Goal: Information Seeking & Learning: Find specific fact

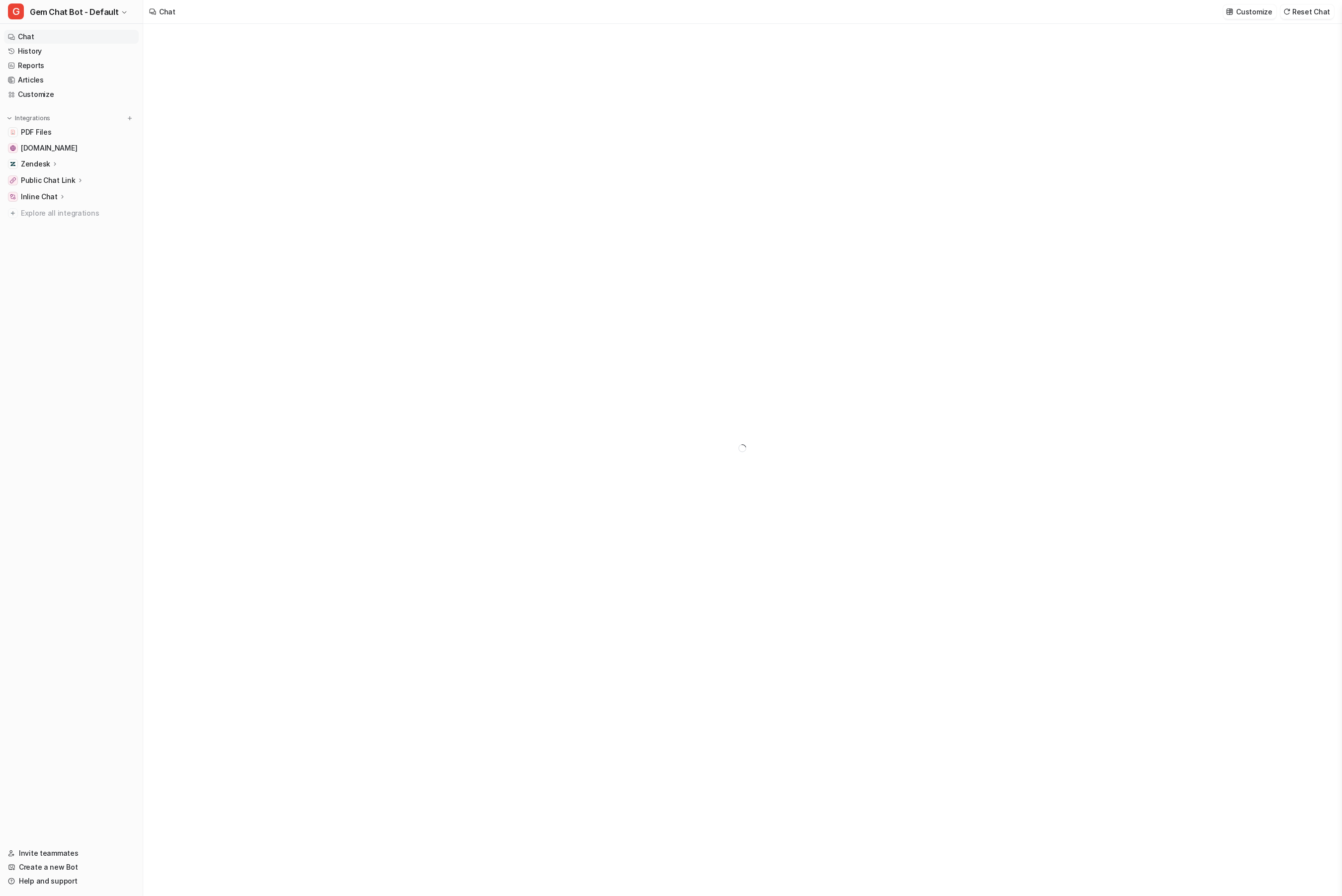
type textarea "**********"
click at [109, 274] on nav "Chat History Reports Articles Customize Integrations PDF Files [DOMAIN_NAME] Ze…" at bounding box center [71, 432] width 142 height 813
click at [117, 306] on nav "Chat History Reports Articles Customize Integrations PDF Files [DOMAIN_NAME] Ze…" at bounding box center [71, 432] width 142 height 813
click at [74, 295] on nav "Chat History Reports Articles Customize Integrations PDF Files [DOMAIN_NAME] Ze…" at bounding box center [71, 432] width 142 height 813
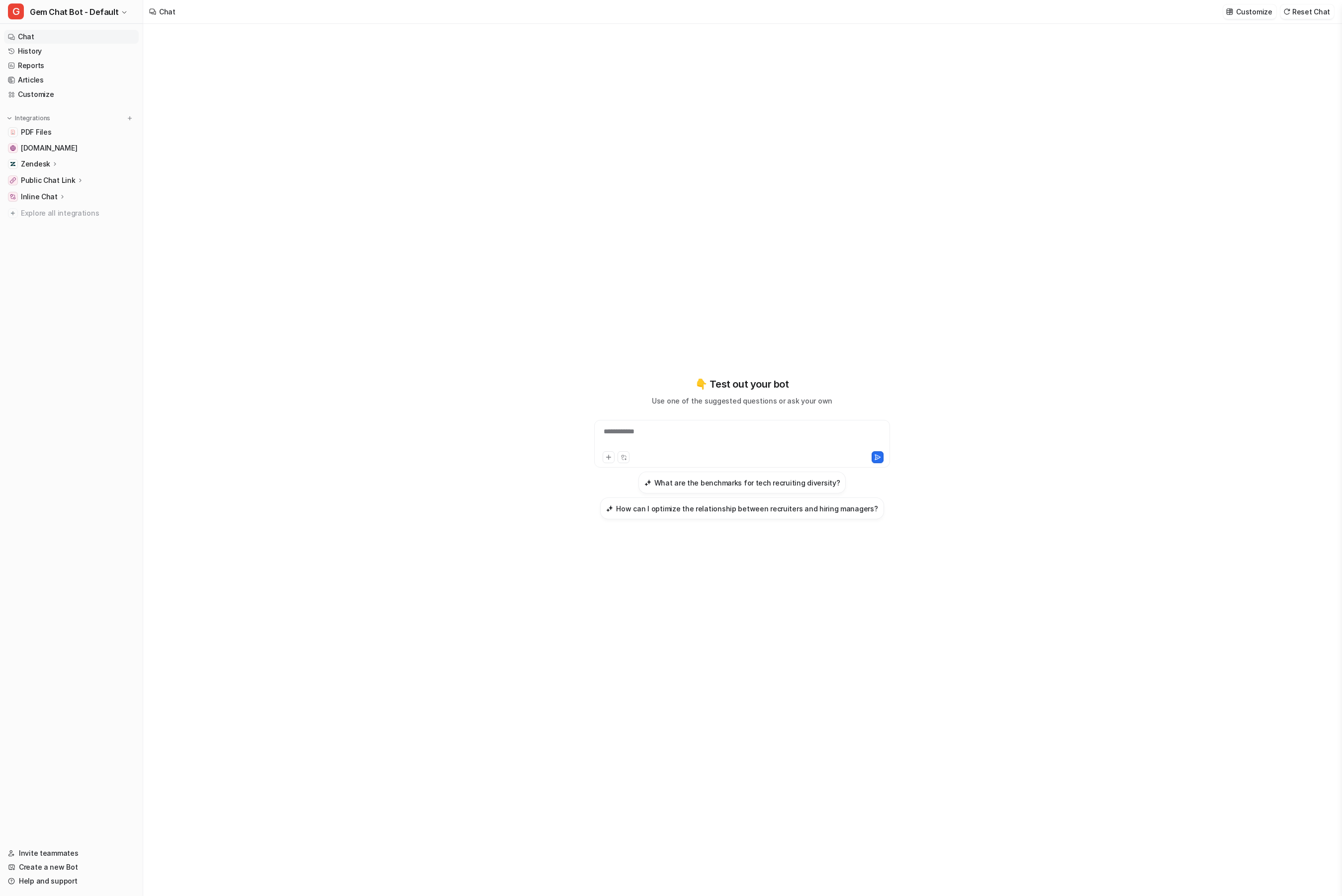
click at [80, 290] on nav "Chat History Reports Articles Customize Integrations PDF Files [DOMAIN_NAME] Ze…" at bounding box center [71, 432] width 142 height 813
click at [113, 276] on nav "Chat History Reports Articles Customize Integrations PDF Files [DOMAIN_NAME] Ze…" at bounding box center [71, 432] width 142 height 813
click at [486, 213] on div "**********" at bounding box center [742, 460] width 1198 height 872
click at [96, 54] on link "History" at bounding box center [71, 51] width 135 height 14
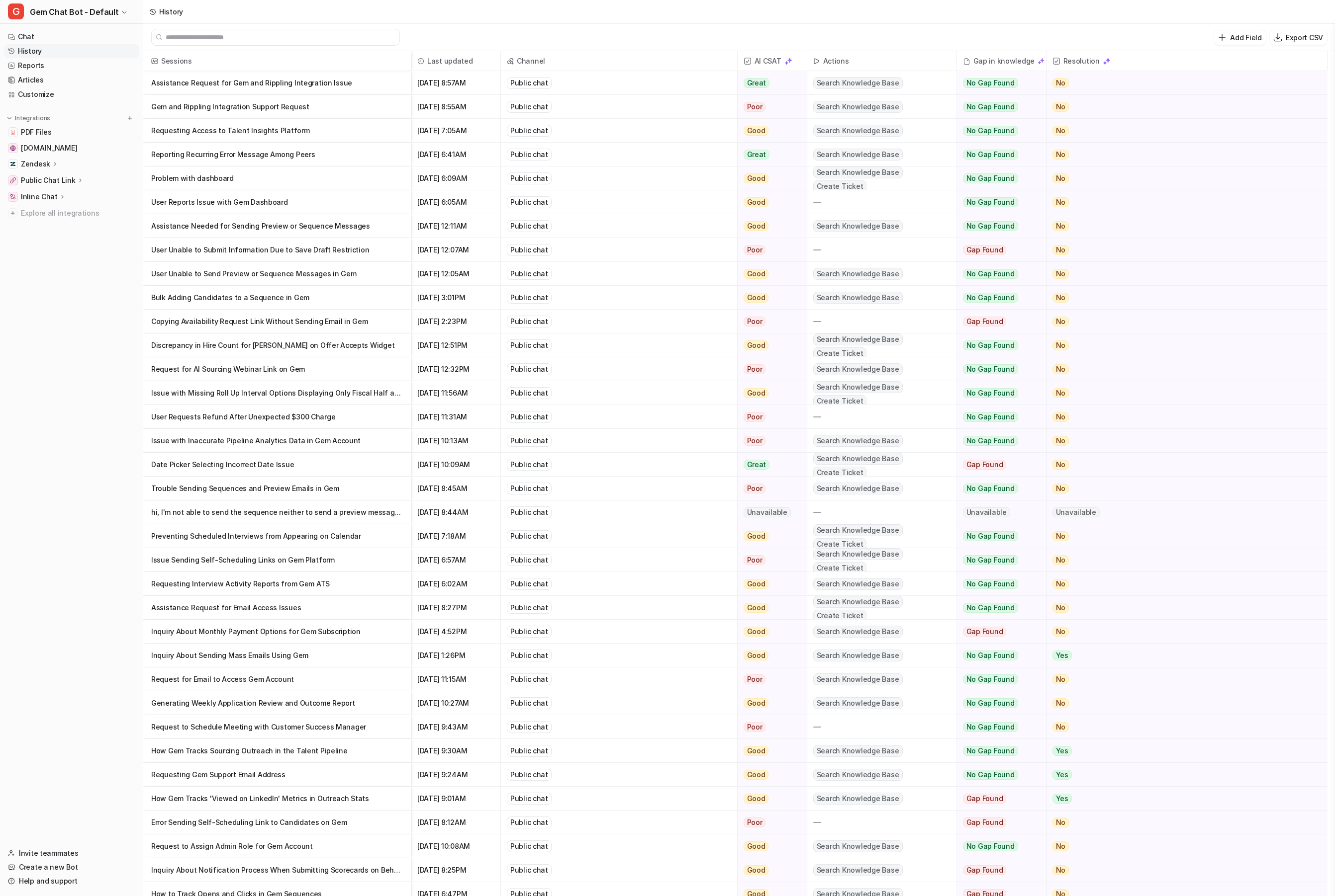
click at [294, 34] on input "text" at bounding box center [279, 37] width 229 height 16
click at [192, 33] on input "text" at bounding box center [279, 37] width 229 height 16
paste input "**********"
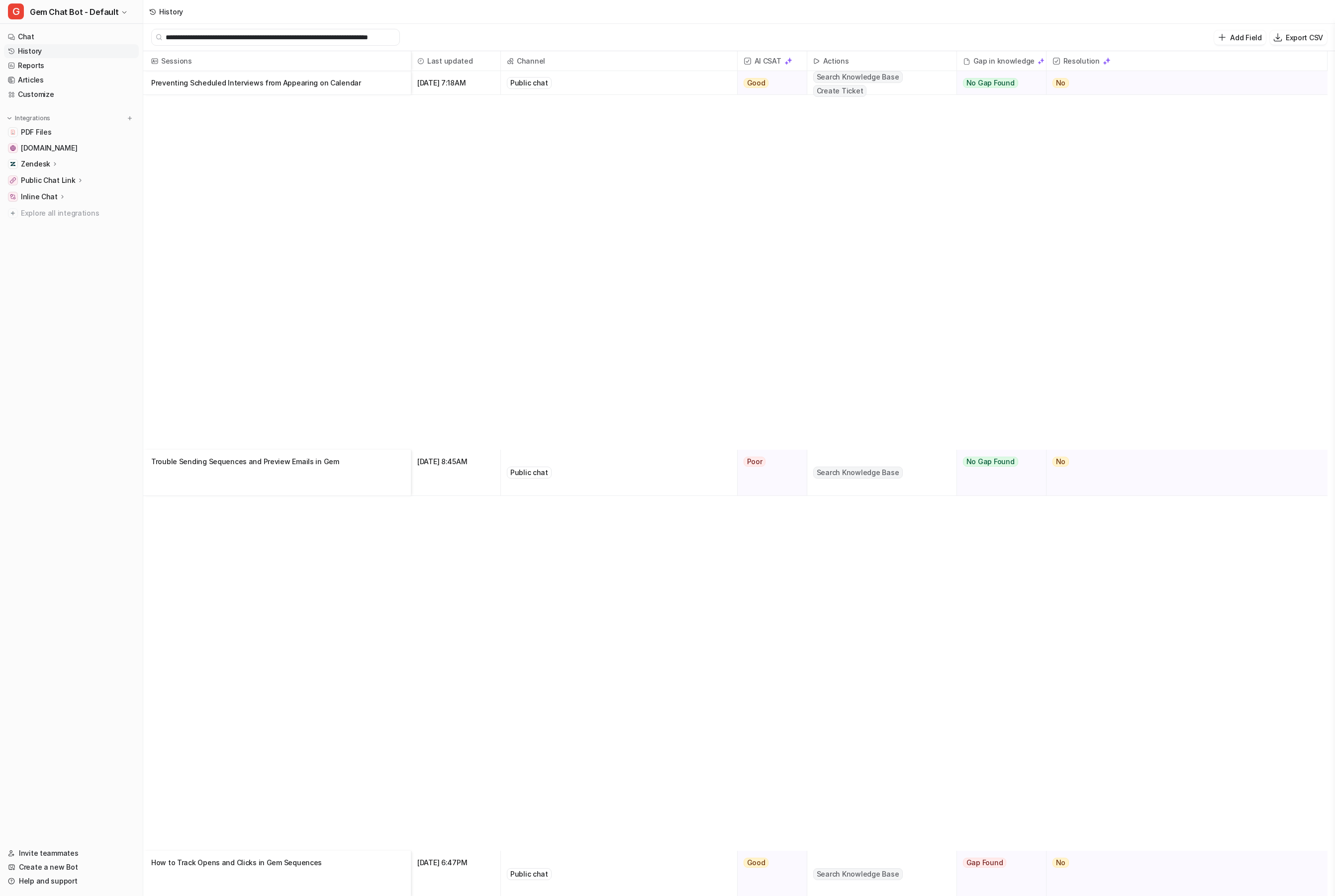
type input "**********"
click at [397, 86] on p "Preventing Scheduled Interviews from Appearing on Calendar" at bounding box center [276, 83] width 252 height 24
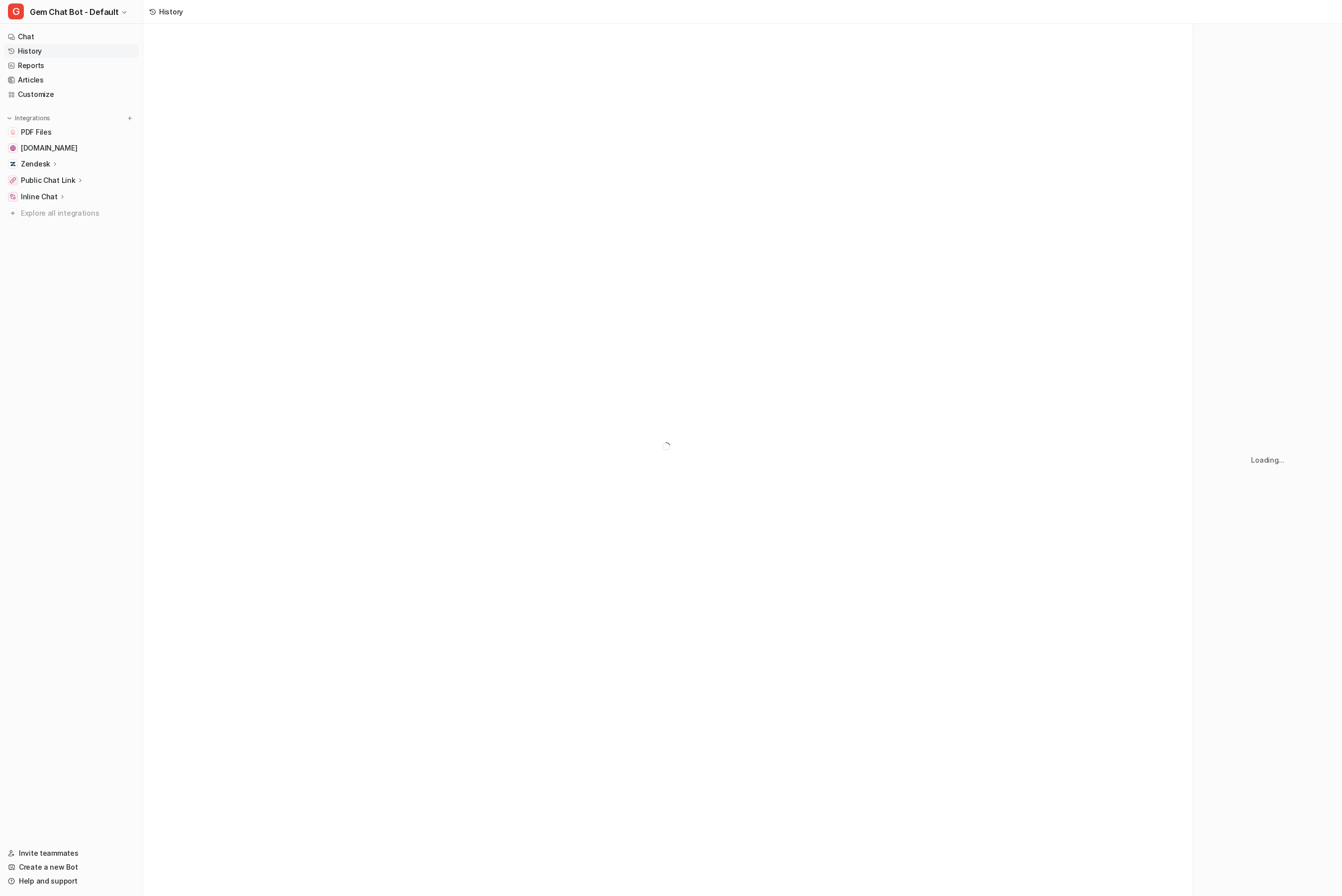
click at [374, 86] on div at bounding box center [668, 446] width 1050 height 845
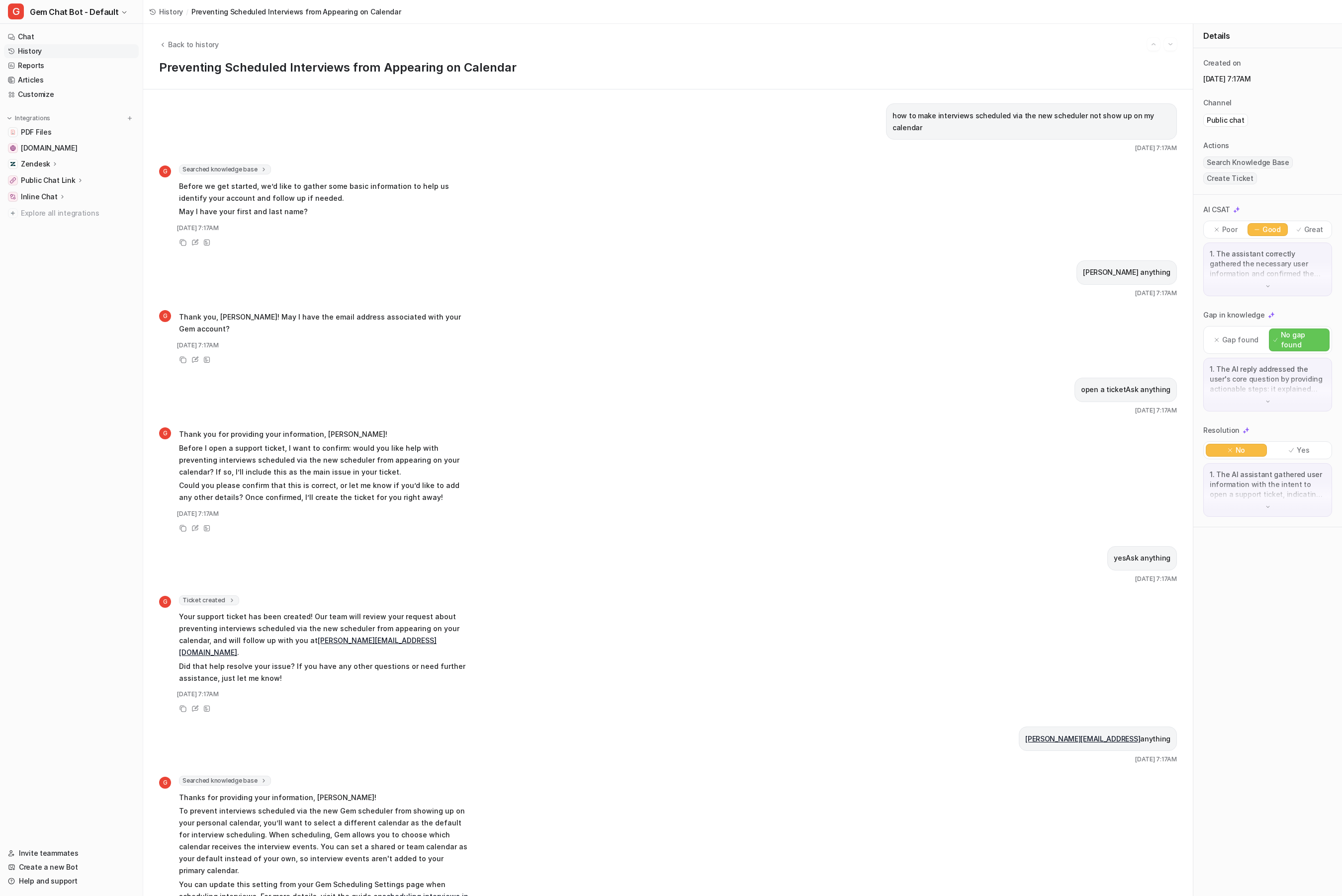
click at [407, 240] on div "how to make interviews scheduled via the new scheduler not show up on my calend…" at bounding box center [668, 493] width 1018 height 779
click at [744, 427] on div "G Thank you for providing your information, [PERSON_NAME]! Before I open a supp…" at bounding box center [668, 481] width 1018 height 107
click at [755, 378] on div "open a ticketAsk anything [DATE] 7:17AM" at bounding box center [668, 396] width 1018 height 37
click at [946, 120] on p "how to make interviews scheduled via the new scheduler not show up on my calend…" at bounding box center [1031, 122] width 278 height 24
click at [953, 109] on div "how to make interviews scheduled via the new scheduler not show up on my calend…" at bounding box center [1032, 121] width 291 height 36
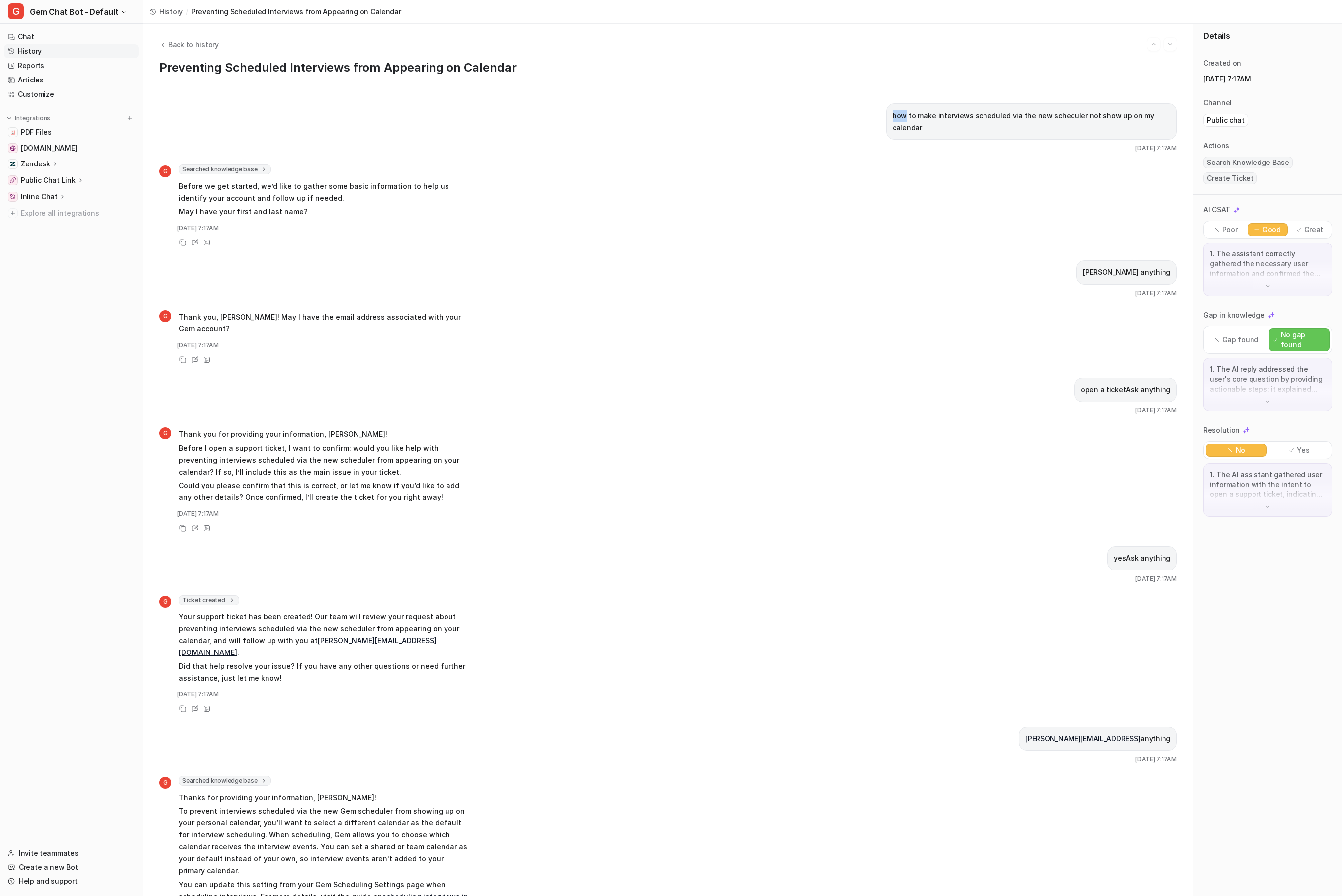
click at [953, 109] on div "how to make interviews scheduled via the new scheduler not show up on my calend…" at bounding box center [1032, 121] width 291 height 36
click at [998, 118] on p "how to make interviews scheduled via the new scheduler not show up on my calend…" at bounding box center [1031, 122] width 278 height 24
drag, startPoint x: 1038, startPoint y: 122, endPoint x: 887, endPoint y: 118, distance: 151.1
click at [887, 118] on div "how to make interviews scheduled via the new scheduler not show up on my calend…" at bounding box center [1032, 121] width 291 height 36
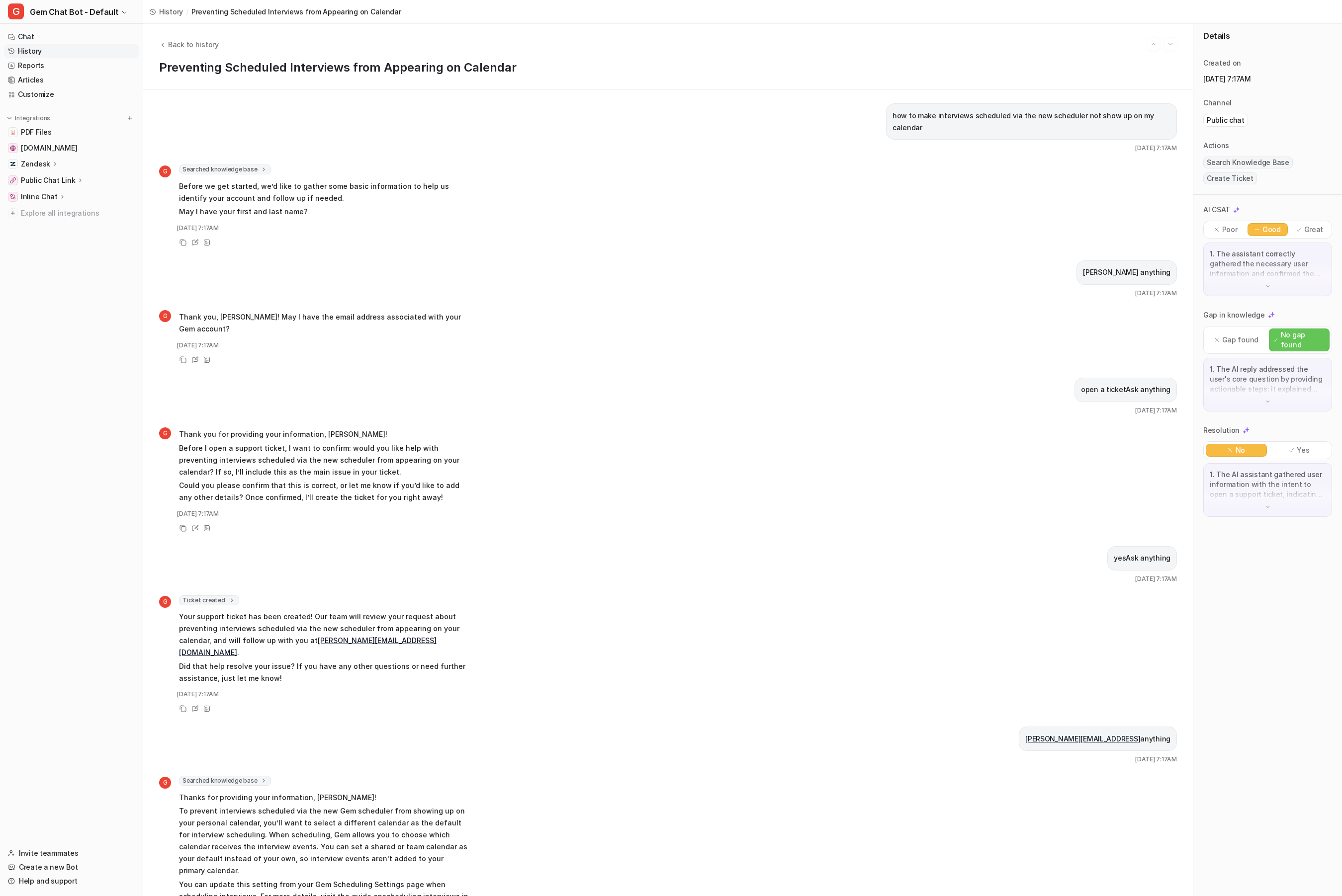
click at [1125, 118] on p "how to make interviews scheduled via the new scheduler not show up on my calend…" at bounding box center [1031, 122] width 278 height 24
copy span "how to make interviews scheduled via the new scheduler not show up on my calend…"
drag, startPoint x: 764, startPoint y: 232, endPoint x: 751, endPoint y: 240, distance: 15.3
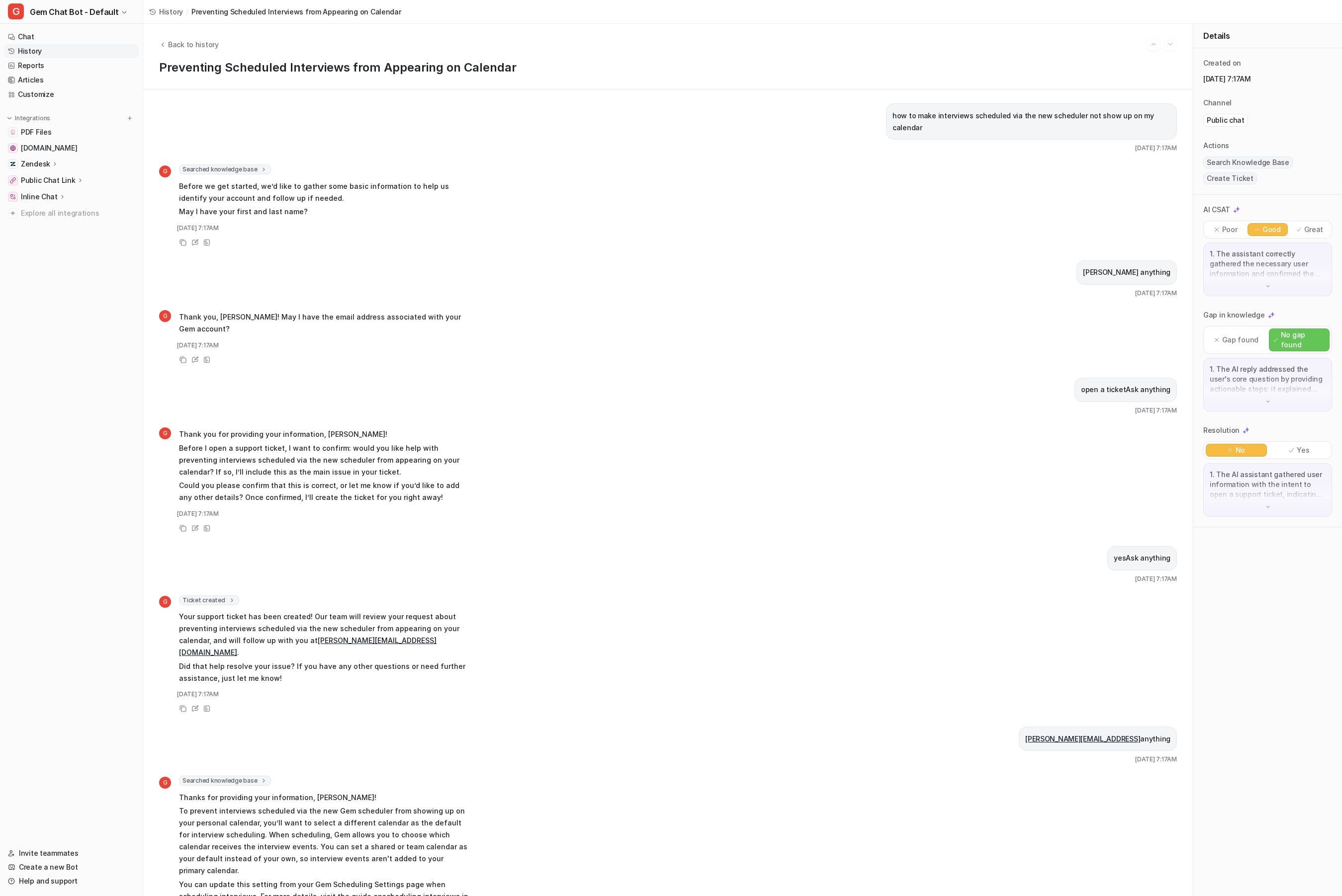
click at [763, 232] on div "G Searched knowledge base search_queries : [ "scheduler interview calendar visi…" at bounding box center [668, 207] width 1018 height 84
click at [641, 260] on div "[PERSON_NAME] anything [DATE] 7:17AM" at bounding box center [668, 279] width 1018 height 37
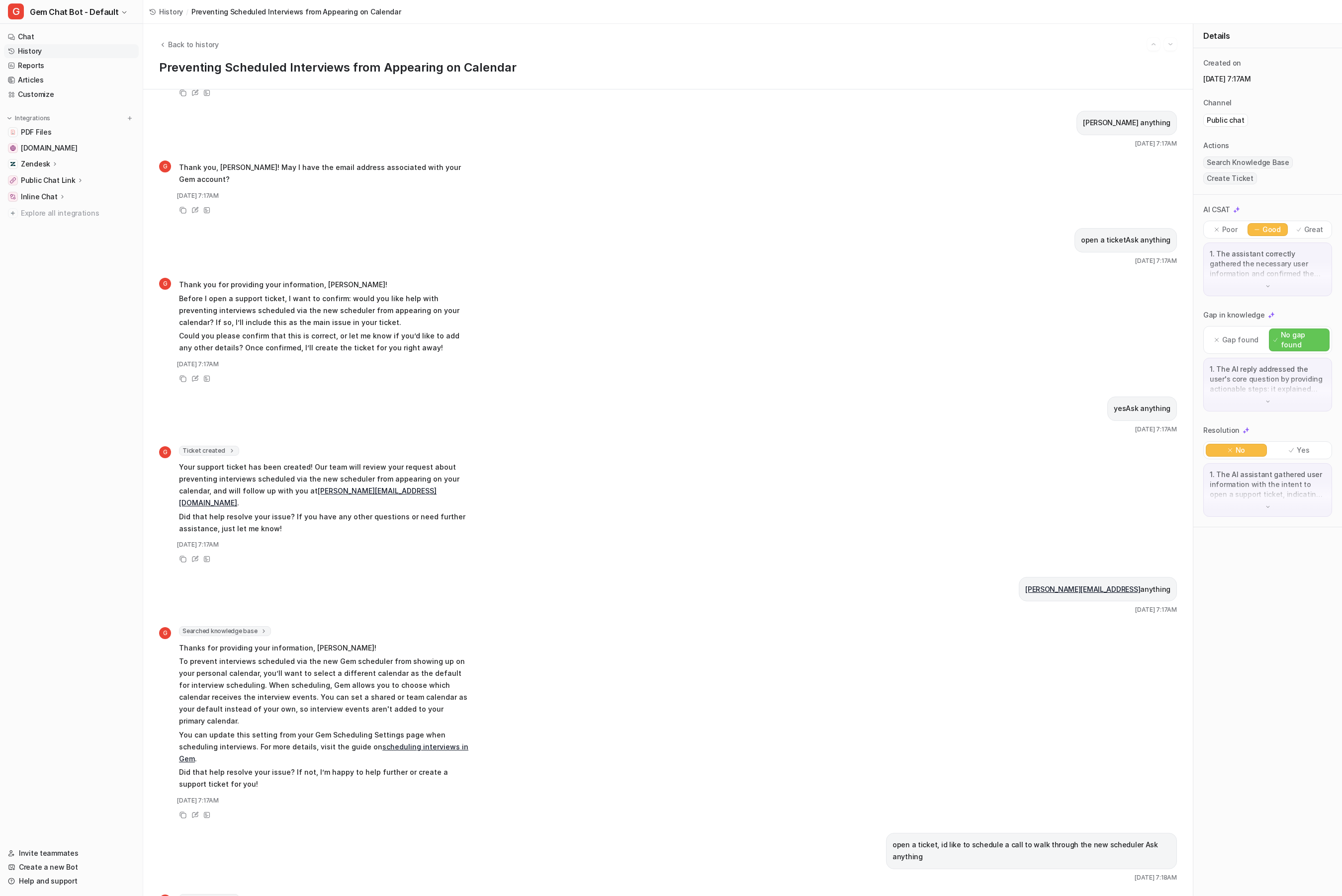
click at [641, 277] on div "G Thank you for providing your information, [PERSON_NAME]! Before I open a supp…" at bounding box center [668, 331] width 1018 height 107
click at [613, 277] on div "G Thank you for providing your information, [PERSON_NAME]! Before I open a supp…" at bounding box center [668, 331] width 1018 height 107
